Goal: Task Accomplishment & Management: Manage account settings

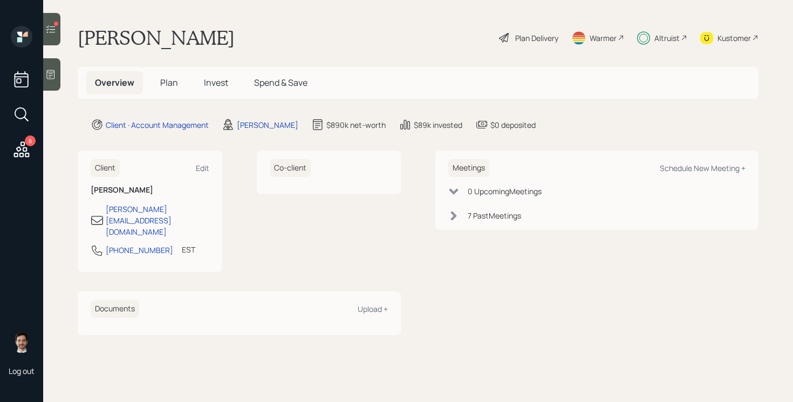
click at [216, 83] on span "Invest" at bounding box center [216, 83] width 24 height 12
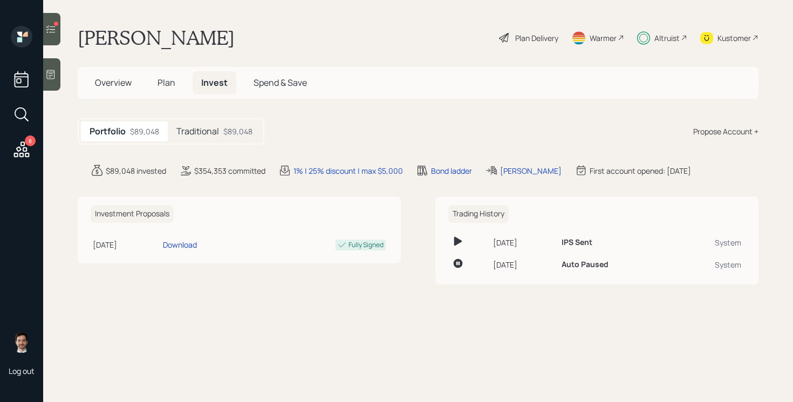
click at [201, 137] on h5 "Traditional" at bounding box center [197, 131] width 43 height 10
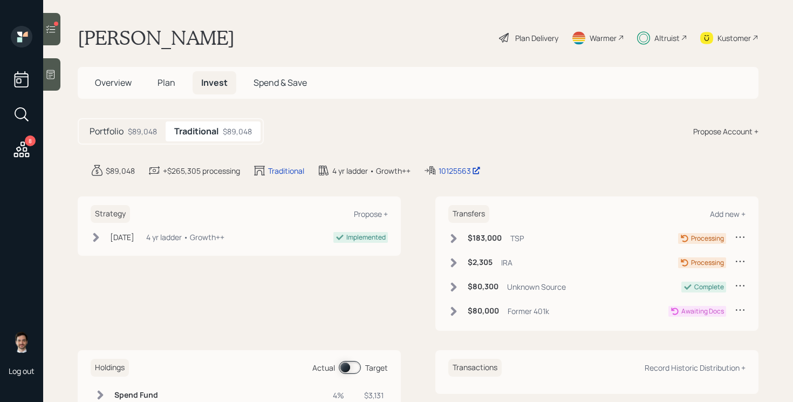
click at [454, 259] on icon at bounding box center [454, 262] width 6 height 9
click at [457, 238] on icon at bounding box center [453, 238] width 11 height 11
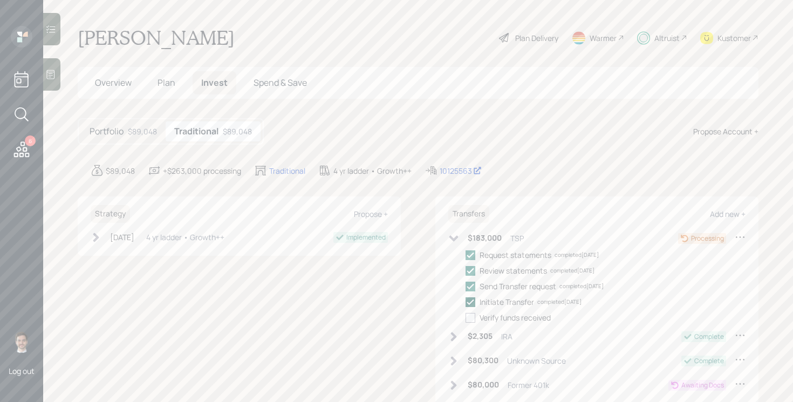
click at [471, 304] on icon at bounding box center [471, 302] width 10 height 10
click at [466, 302] on input "checkbox" at bounding box center [465, 302] width 1 height 1
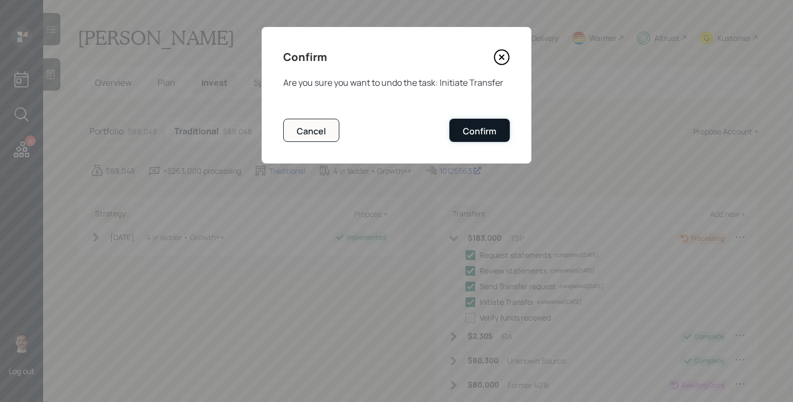
click at [479, 134] on div "Confirm" at bounding box center [479, 131] width 33 height 12
checkbox input "false"
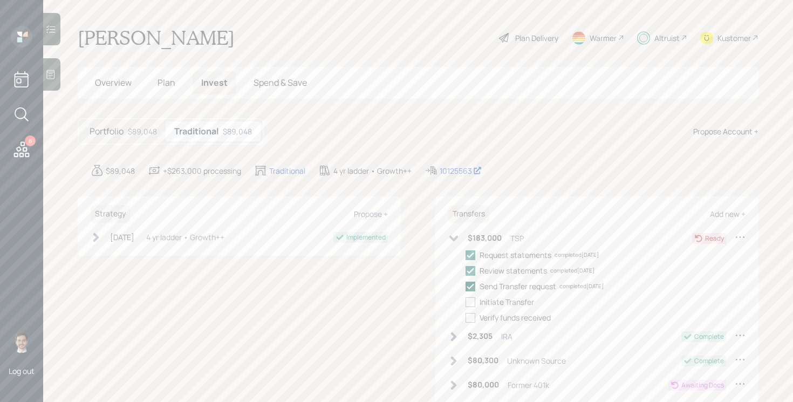
click at [469, 287] on polyline at bounding box center [470, 286] width 6 height 4
click at [466, 287] on input "checkbox" at bounding box center [465, 286] width 1 height 1
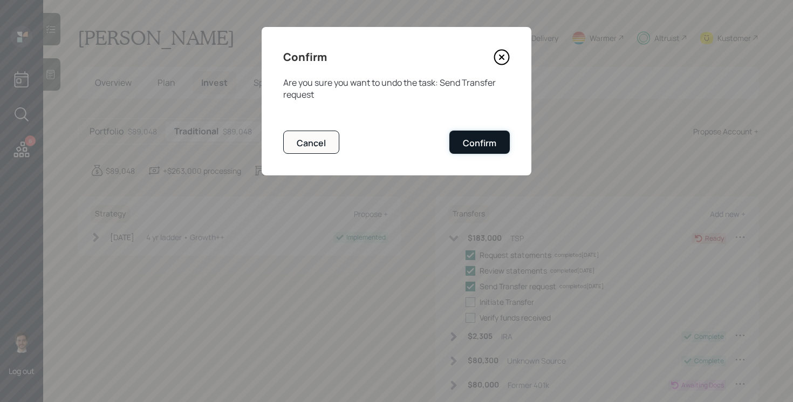
click at [488, 146] on div "Confirm" at bounding box center [479, 143] width 33 height 12
checkbox input "false"
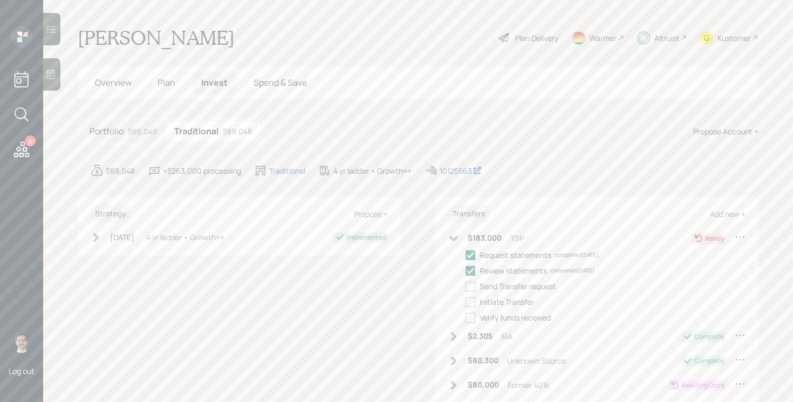
click at [378, 118] on div "Portfolio $89,048 Traditional $89,048 Propose Account +" at bounding box center [418, 131] width 681 height 26
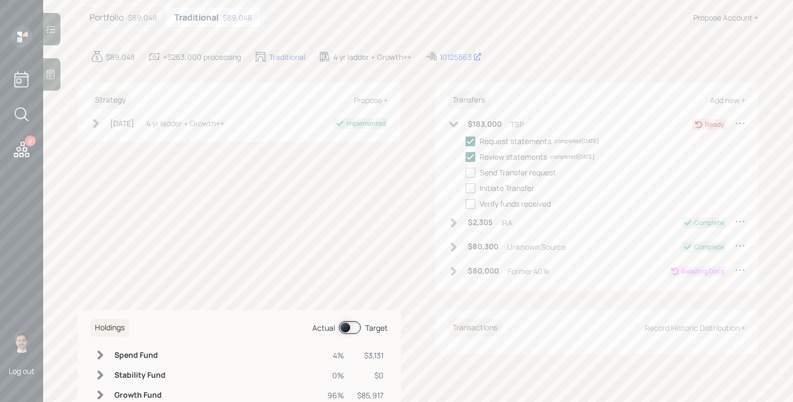
scroll to position [115, 0]
click at [416, 182] on div "Strategy Propose + Jul 9, 2025 Wednesday, July 9, 2025 12:29 PM EDT 4 yr ladder…" at bounding box center [418, 185] width 681 height 208
click at [417, 105] on div "Strategy Propose + Jul 9, 2025 Wednesday, July 9, 2025 12:29 PM EDT 4 yr ladder…" at bounding box center [418, 185] width 681 height 208
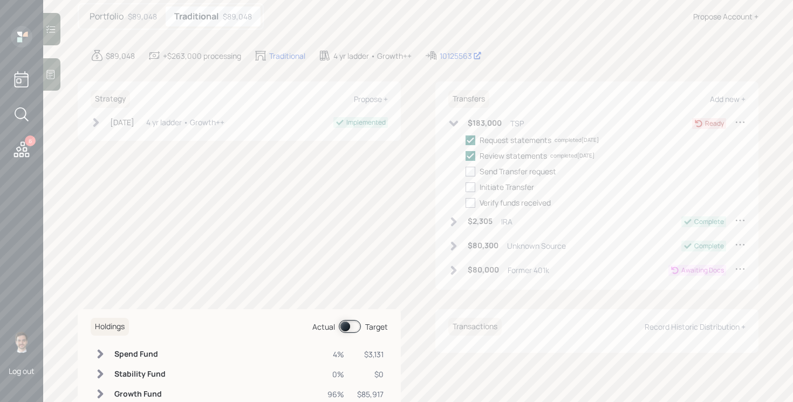
click at [417, 105] on div "Strategy Propose + Jul 9, 2025 Wednesday, July 9, 2025 12:29 PM EDT 4 yr ladder…" at bounding box center [418, 185] width 681 height 208
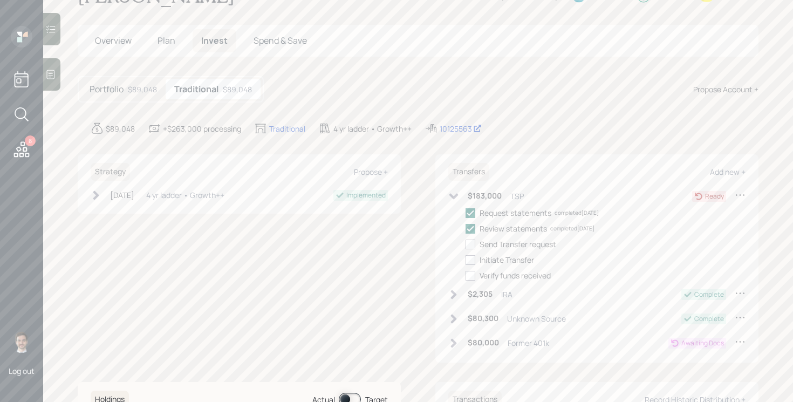
scroll to position [45, 0]
click at [119, 88] on h5 "Portfolio" at bounding box center [107, 86] width 34 height 10
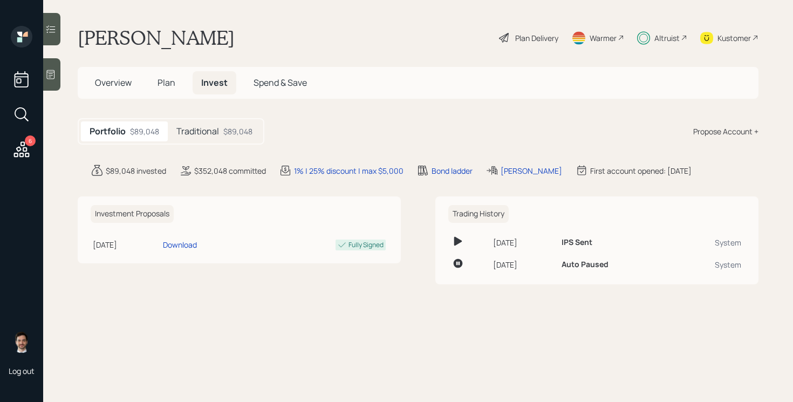
click at [220, 135] on div "Traditional $89,048" at bounding box center [214, 131] width 93 height 20
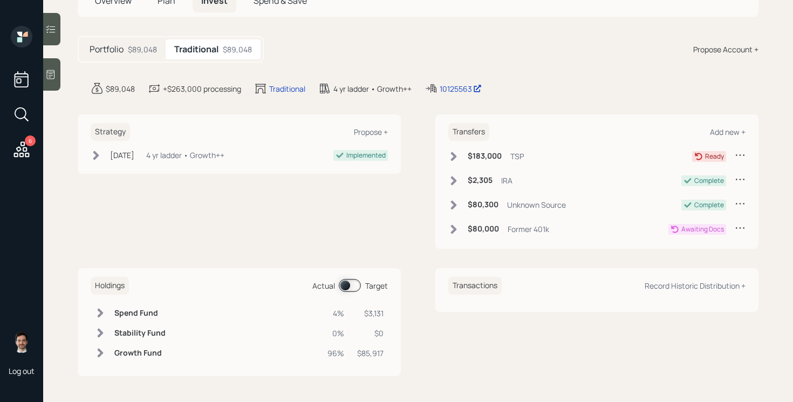
scroll to position [59, 0]
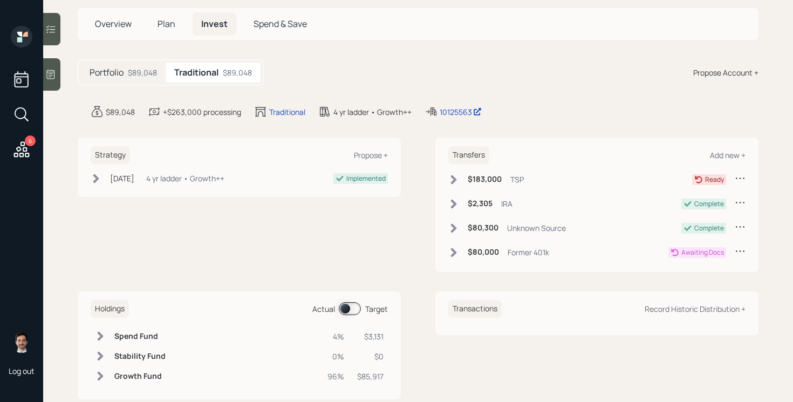
click at [415, 165] on div "Strategy Propose + Jul 9, 2025 Wednesday, July 9, 2025 12:29 PM EDT 4 yr ladder…" at bounding box center [418, 205] width 681 height 134
click at [414, 169] on div "Strategy Propose + Jul 9, 2025 Wednesday, July 9, 2025 12:29 PM EDT 4 yr ladder…" at bounding box center [418, 205] width 681 height 134
click at [415, 221] on div "Strategy Propose + Jul 9, 2025 Wednesday, July 9, 2025 12:29 PM EDT 4 yr ladder…" at bounding box center [418, 205] width 681 height 134
click at [736, 253] on icon at bounding box center [740, 251] width 11 height 11
click at [700, 284] on div "Cancel Transfer" at bounding box center [707, 282] width 78 height 10
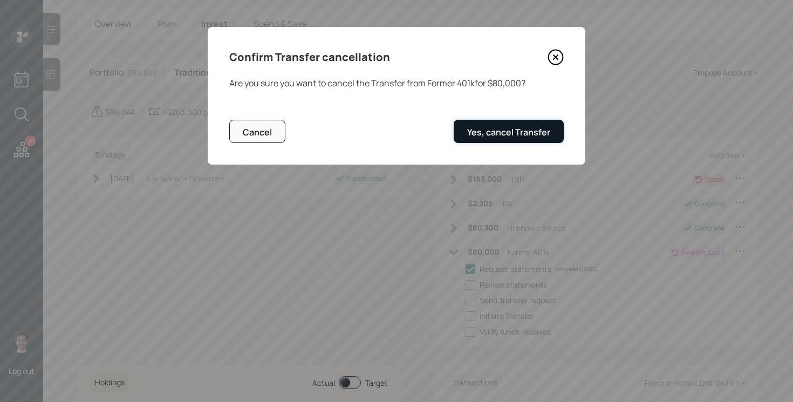
click at [517, 134] on div "Yes, cancel Transfer" at bounding box center [508, 132] width 83 height 12
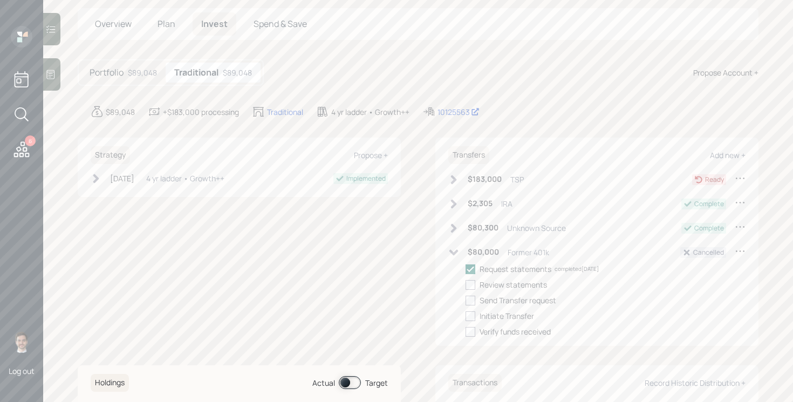
click at [454, 255] on icon at bounding box center [453, 252] width 11 height 11
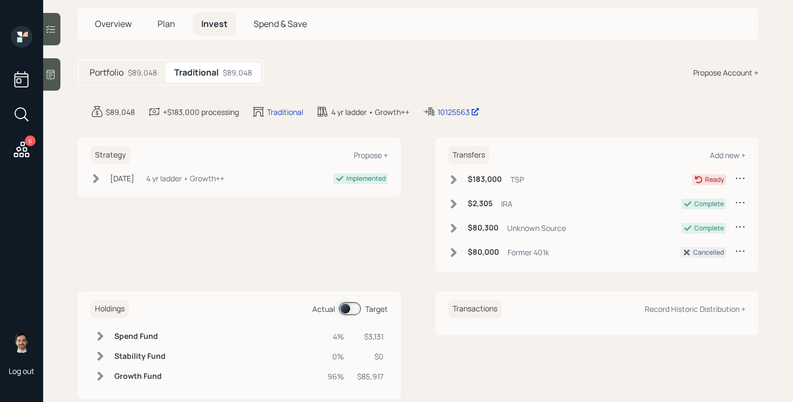
click at [451, 178] on icon at bounding box center [453, 179] width 11 height 11
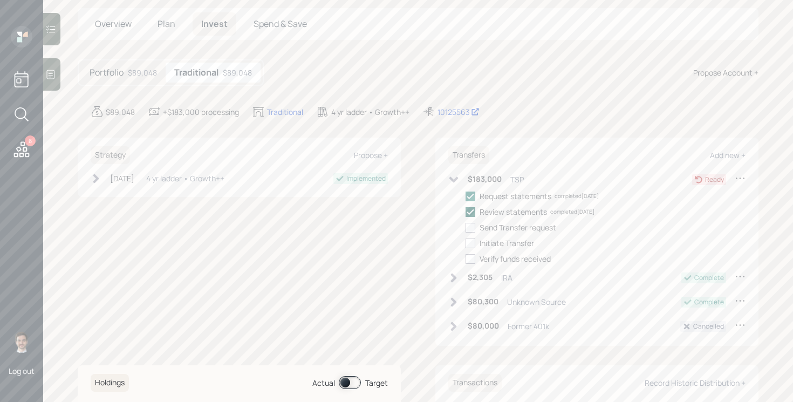
click at [474, 212] on icon at bounding box center [471, 212] width 10 height 10
click at [466, 212] on input "checkbox" at bounding box center [465, 212] width 1 height 1
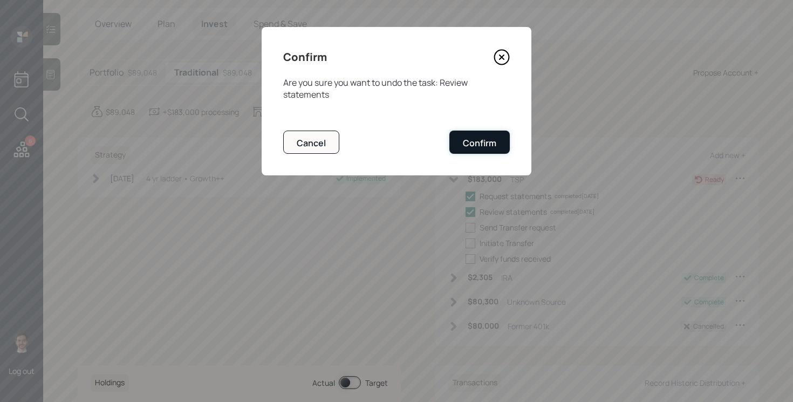
click at [479, 143] on div "Confirm" at bounding box center [479, 143] width 33 height 12
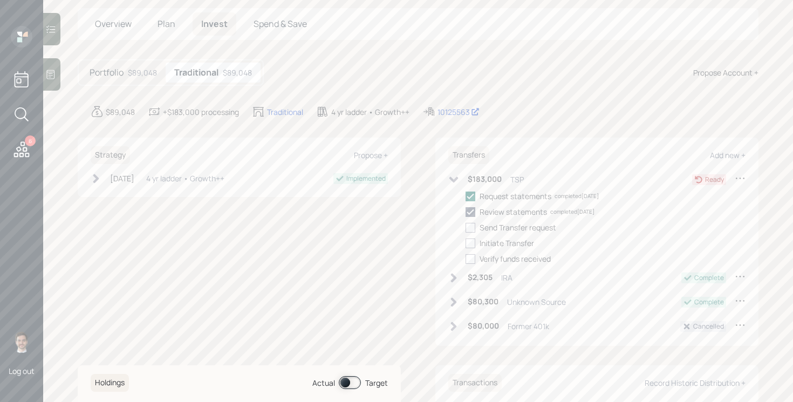
checkbox input "false"
click at [458, 177] on icon at bounding box center [453, 179] width 9 height 6
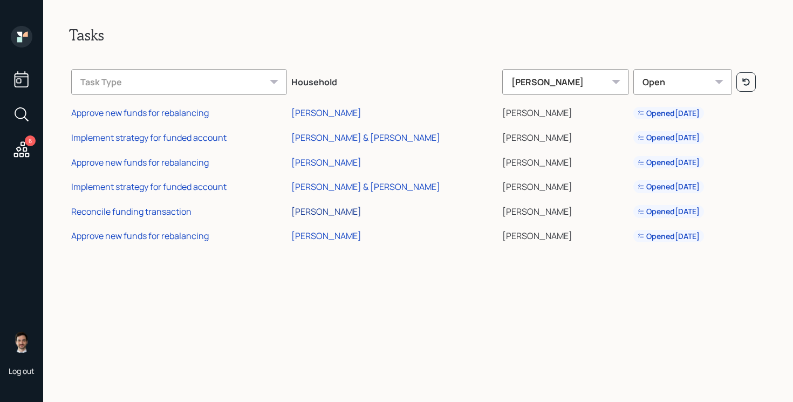
click at [345, 210] on div "[PERSON_NAME]" at bounding box center [326, 212] width 70 height 12
